Goal: Task Accomplishment & Management: Manage account settings

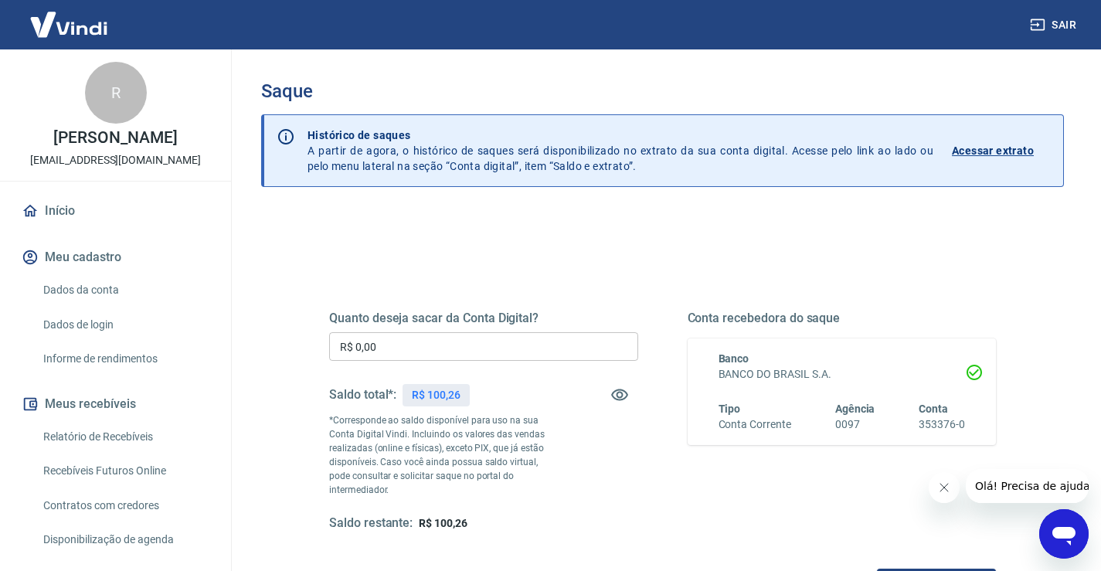
click at [451, 350] on input "R$ 0,00" at bounding box center [483, 346] width 309 height 29
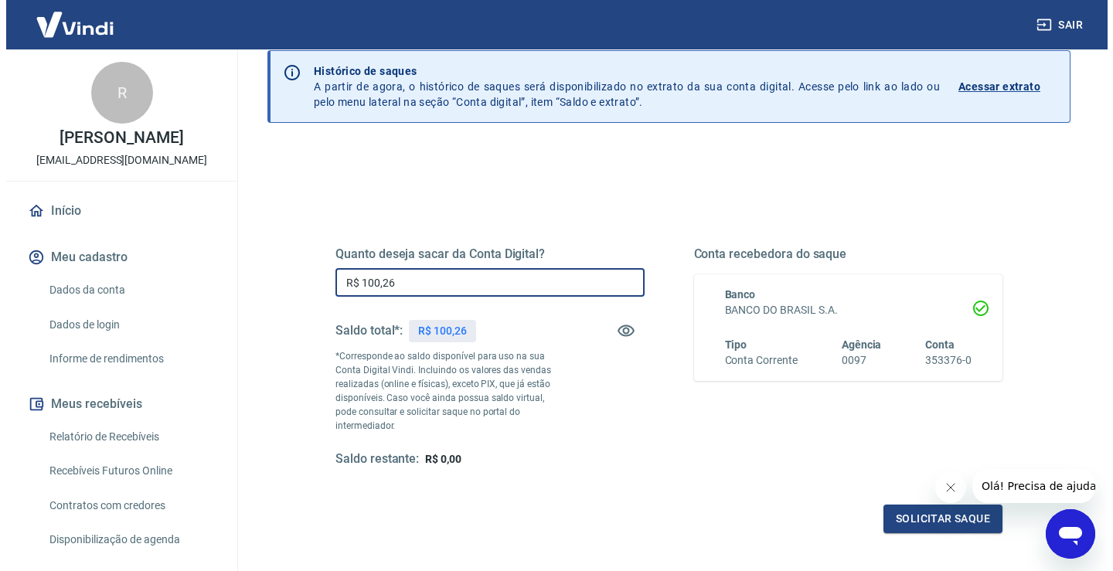
scroll to position [193, 0]
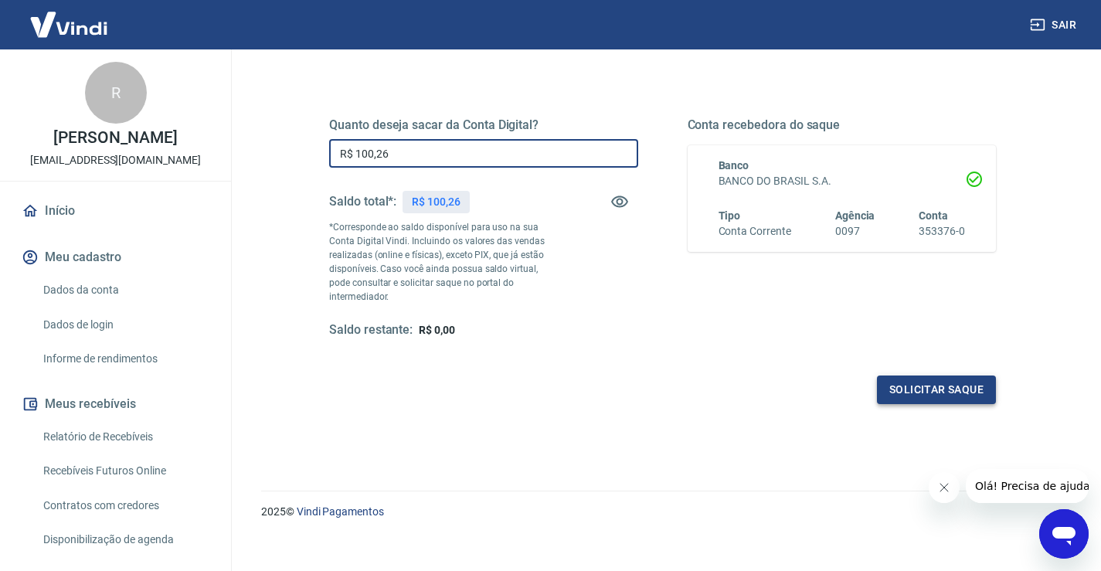
type input "R$ 100,26"
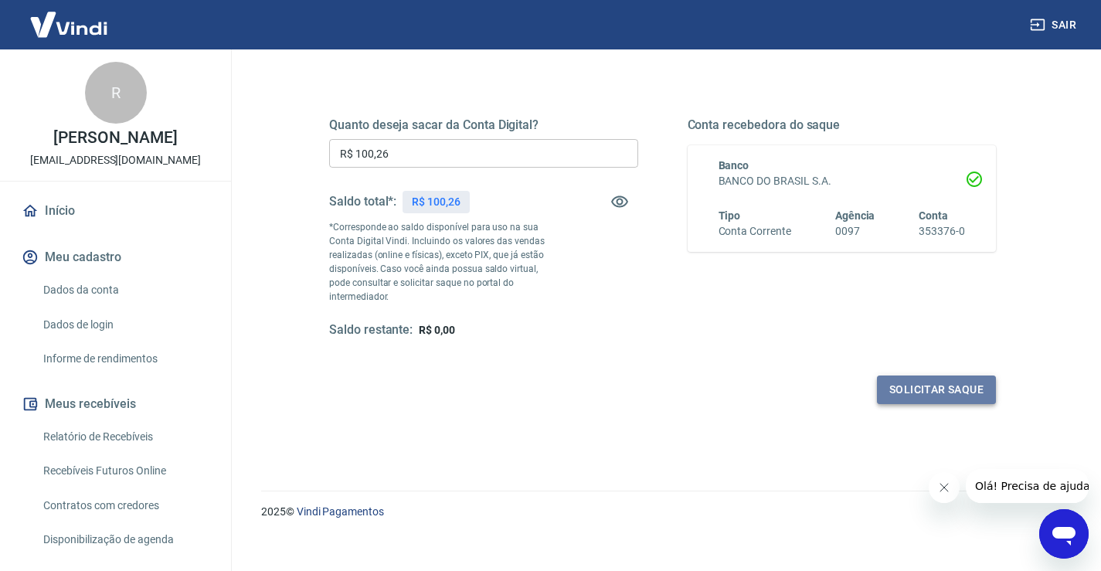
click at [933, 387] on button "Solicitar saque" at bounding box center [936, 390] width 119 height 29
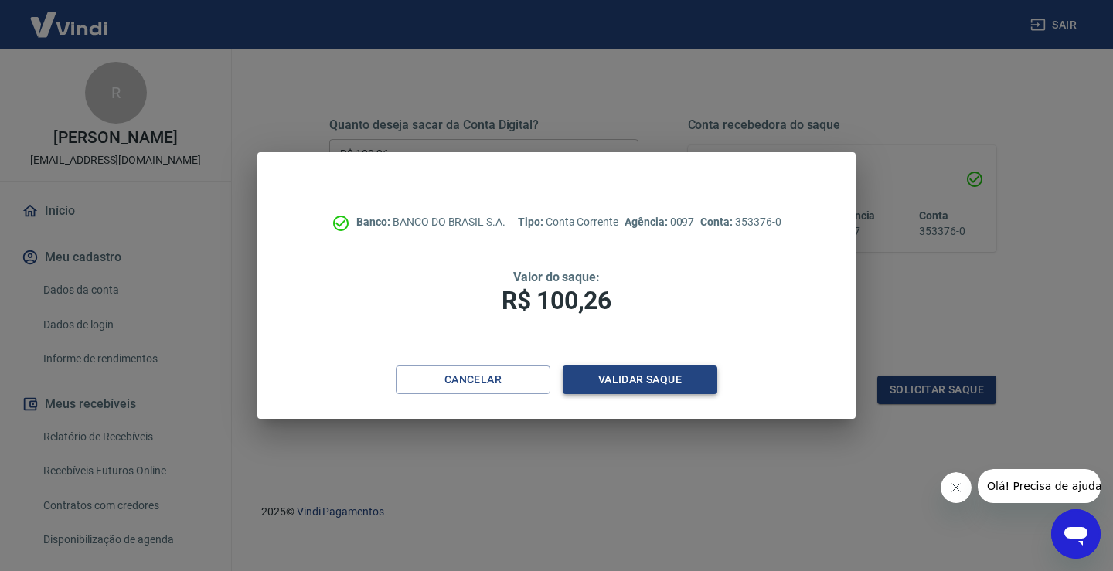
click at [633, 384] on button "Validar saque" at bounding box center [639, 379] width 155 height 29
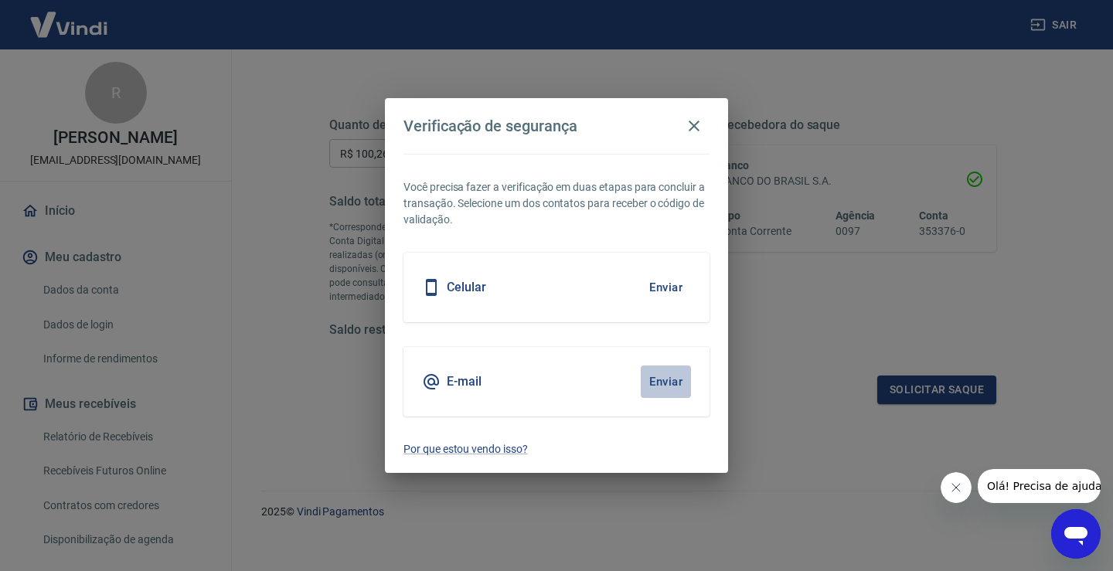
click at [671, 385] on button "Enviar" at bounding box center [666, 381] width 50 height 32
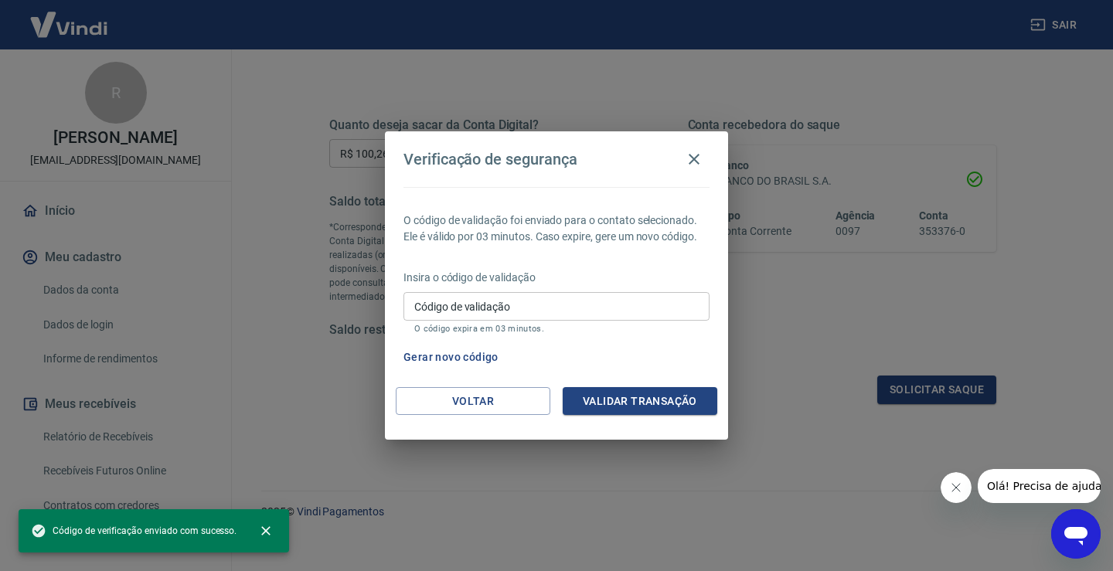
drag, startPoint x: 628, startPoint y: 299, endPoint x: 620, endPoint y: 299, distance: 8.5
click at [628, 299] on input "Código de validação" at bounding box center [556, 306] width 306 height 29
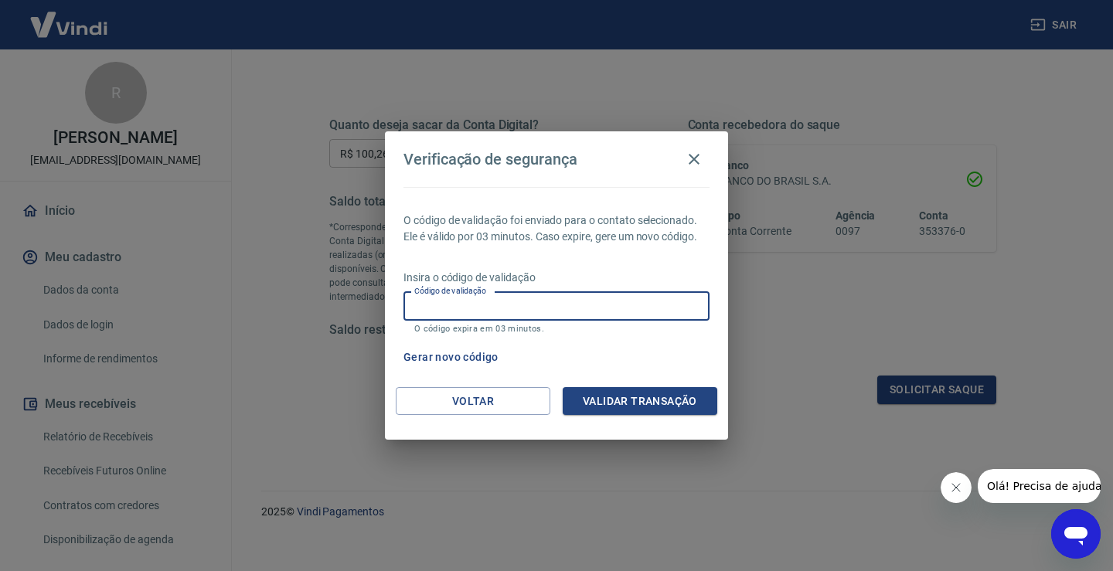
paste input "926675"
type input "926675"
click at [581, 399] on button "Validar transação" at bounding box center [639, 401] width 155 height 29
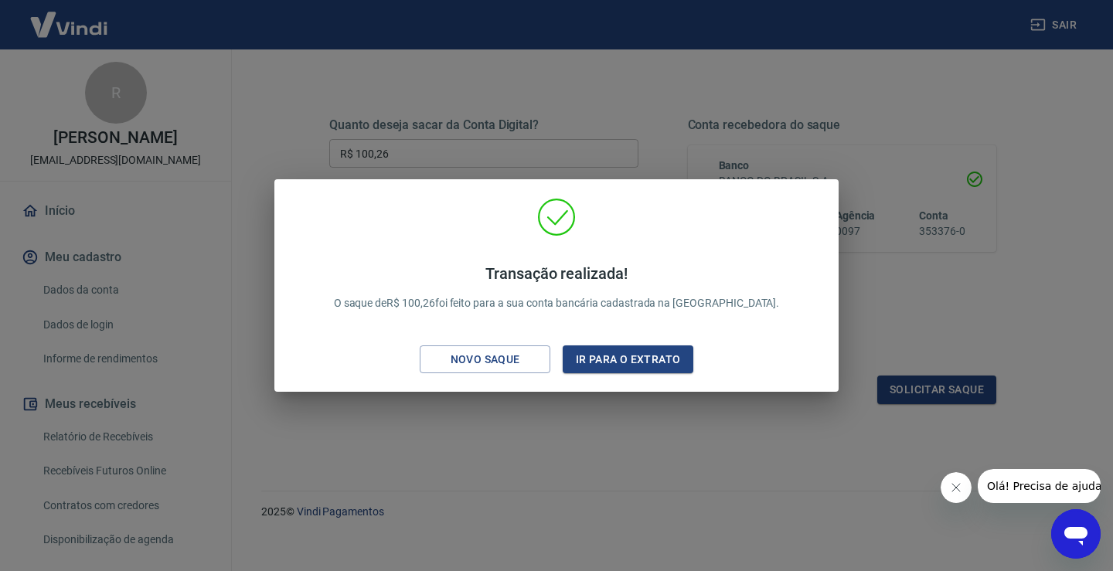
click at [614, 420] on div "Transação realizada! O saque de R$ 100,26 foi feito para a sua conta bancária c…" at bounding box center [556, 285] width 1113 height 571
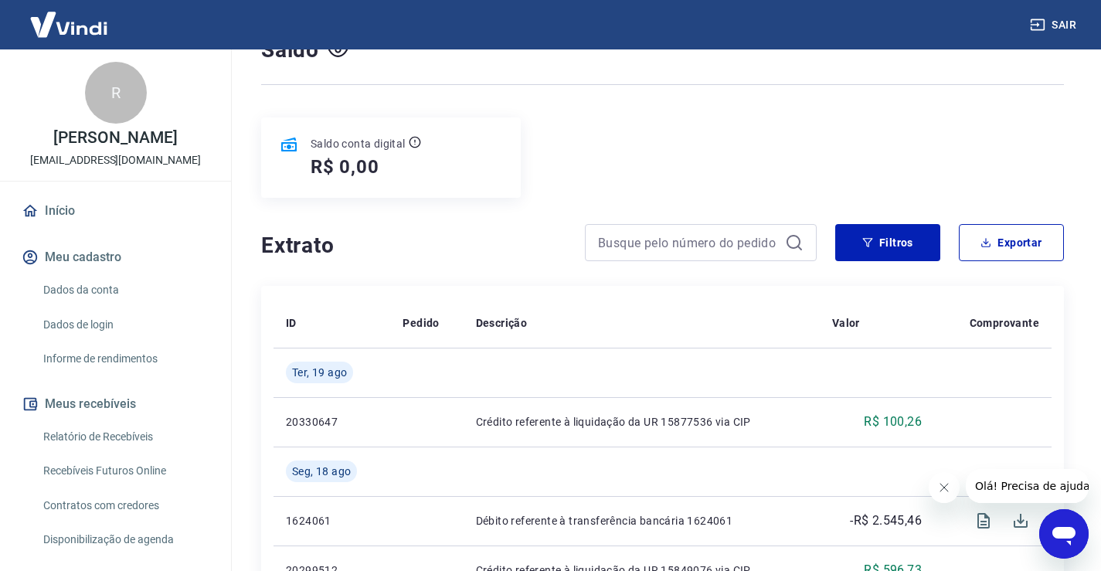
scroll to position [155, 0]
